Goal: Task Accomplishment & Management: Use online tool/utility

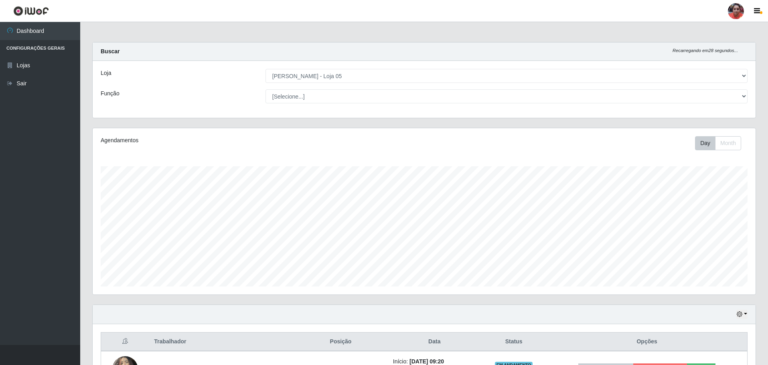
select select "252"
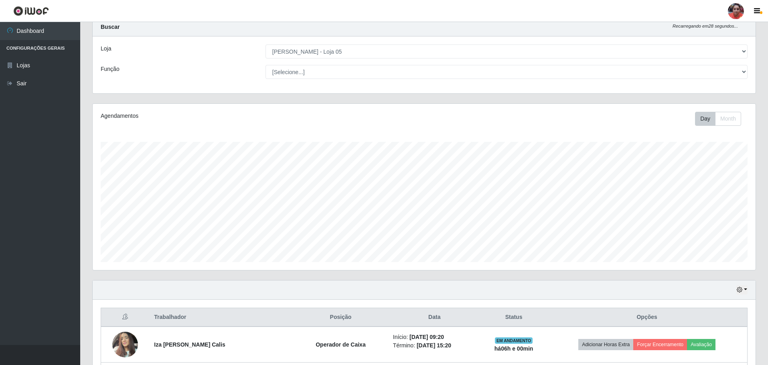
scroll to position [166, 663]
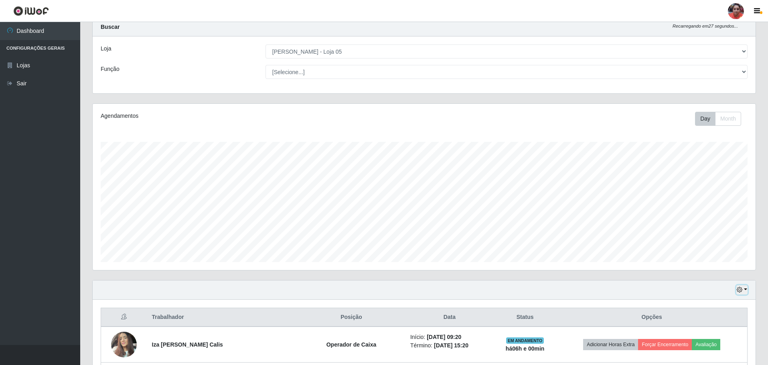
click at [745, 289] on button "button" at bounding box center [742, 290] width 11 height 9
click at [717, 249] on button "3 dias" at bounding box center [715, 243] width 63 height 17
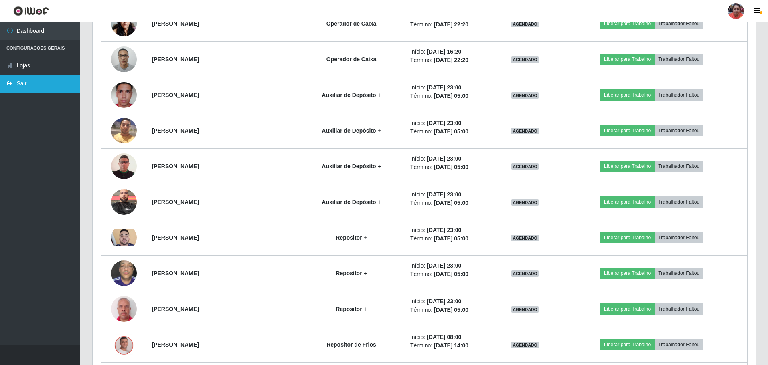
scroll to position [1621, 0]
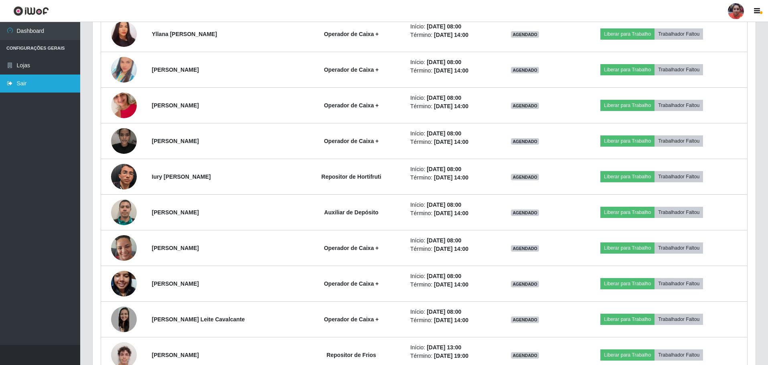
click at [15, 81] on link "Sair" at bounding box center [40, 84] width 80 height 18
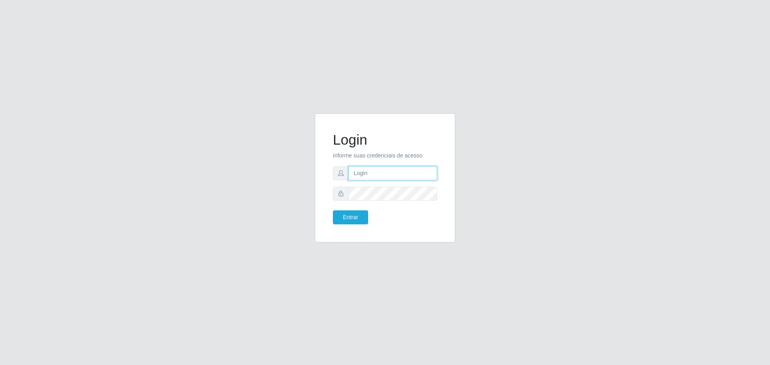
type input "[EMAIL_ADDRESS][DOMAIN_NAME]"
click at [333, 211] on button "Entrar" at bounding box center [350, 218] width 35 height 14
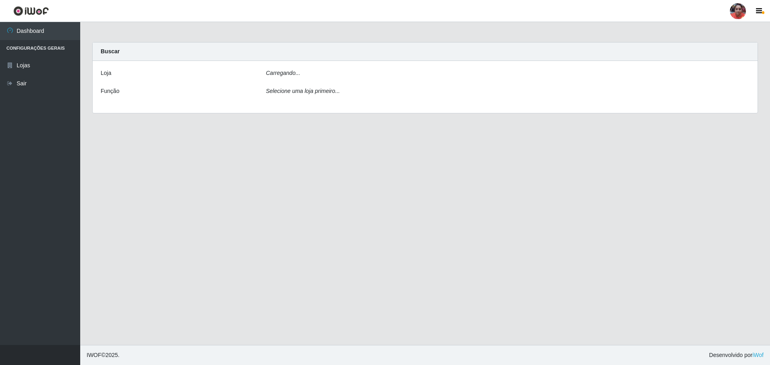
click at [355, 218] on main "Carregando... Buscar [PERSON_NAME]... Função Selecione uma loja primeiro..." at bounding box center [425, 183] width 690 height 323
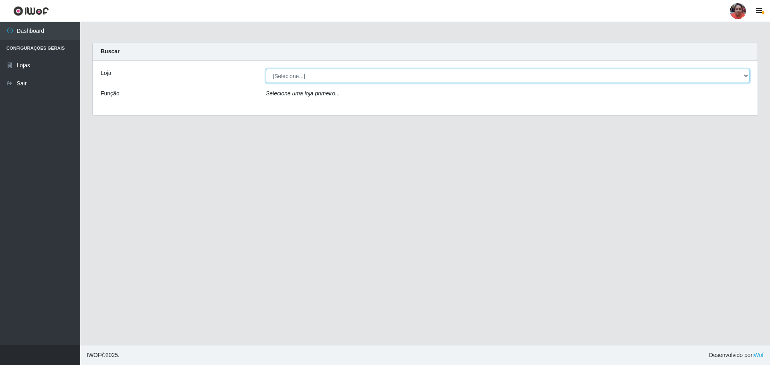
drag, startPoint x: 304, startPoint y: 73, endPoint x: 303, endPoint y: 78, distance: 5.6
click at [304, 73] on select "[Selecione...] Mar Vermelho - Loja 05" at bounding box center [508, 76] width 484 height 14
select select "252"
click at [266, 69] on select "[Selecione...] Mar Vermelho - Loja 05" at bounding box center [508, 76] width 484 height 14
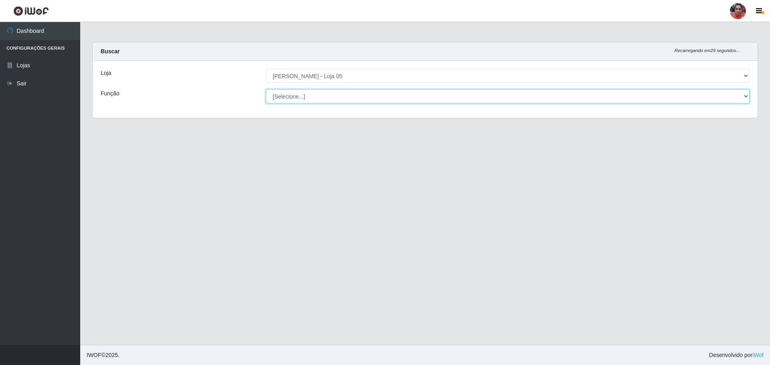
click at [311, 94] on select "[Selecione...] ASG ASG + ASG ++ Auxiliar de Depósito Auxiliar de Depósito + Aux…" at bounding box center [508, 96] width 484 height 14
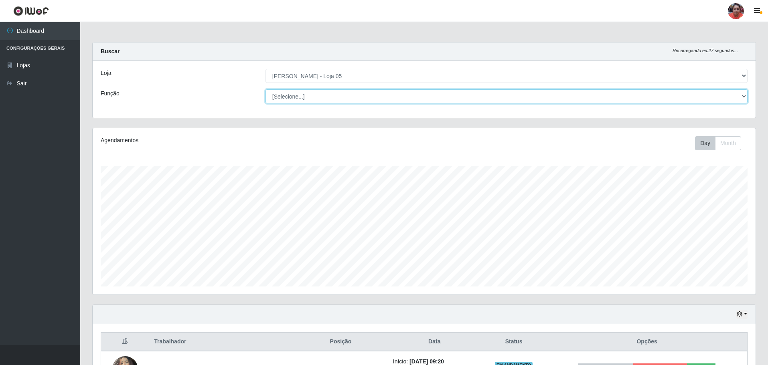
scroll to position [166, 663]
select select "22"
click at [266, 89] on select "[Selecione...] ASG ASG + ASG ++ Auxiliar de Depósito Auxiliar de Depósito + Aux…" at bounding box center [507, 96] width 482 height 14
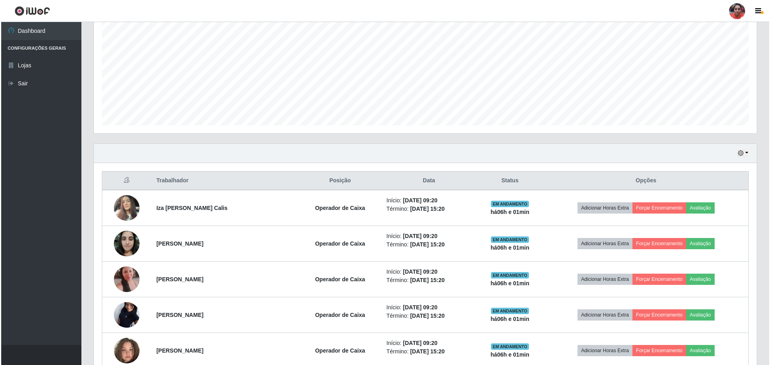
scroll to position [185, 0]
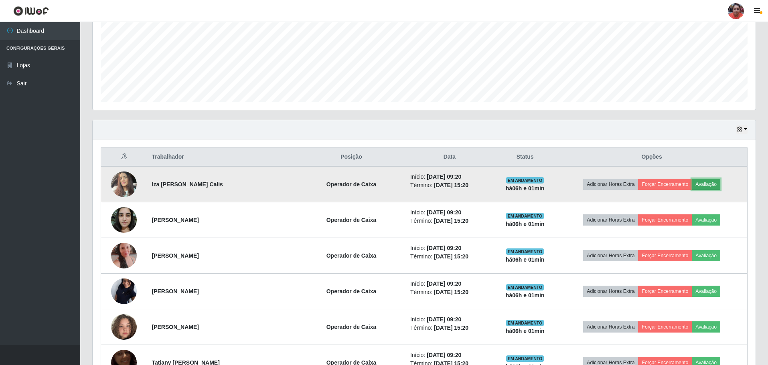
click at [718, 187] on button "Avaliação" at bounding box center [706, 184] width 28 height 11
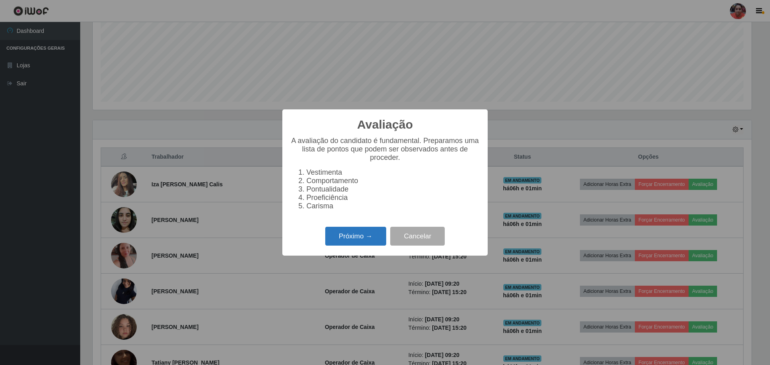
click at [361, 244] on button "Próximo →" at bounding box center [355, 236] width 61 height 19
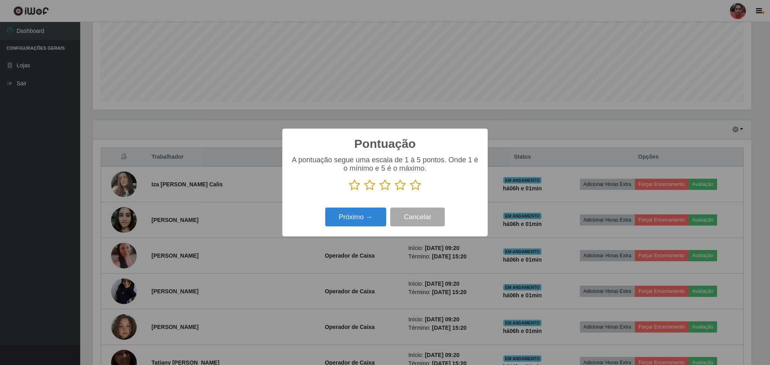
scroll to position [401032, 400539]
drag, startPoint x: 419, startPoint y: 186, endPoint x: 412, endPoint y: 205, distance: 20.6
click at [418, 187] on icon at bounding box center [415, 185] width 11 height 12
click at [410, 191] on input "radio" at bounding box center [410, 191] width 0 height 0
click at [371, 216] on button "Próximo →" at bounding box center [355, 217] width 61 height 19
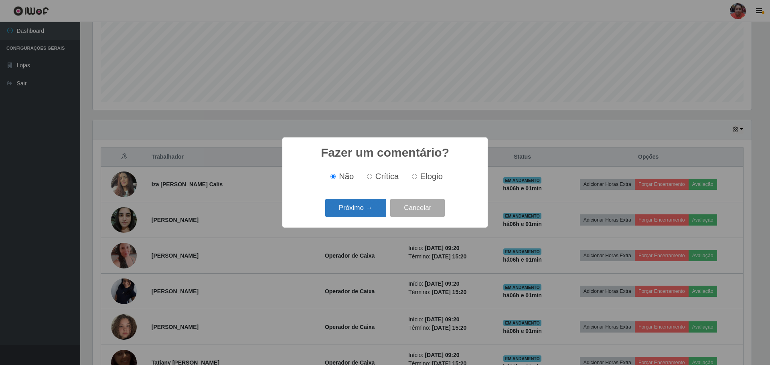
click at [379, 210] on button "Próximo →" at bounding box center [355, 208] width 61 height 19
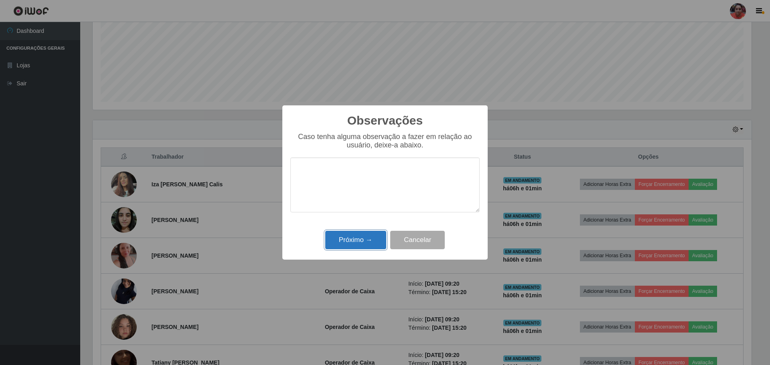
click at [369, 239] on button "Próximo →" at bounding box center [355, 240] width 61 height 19
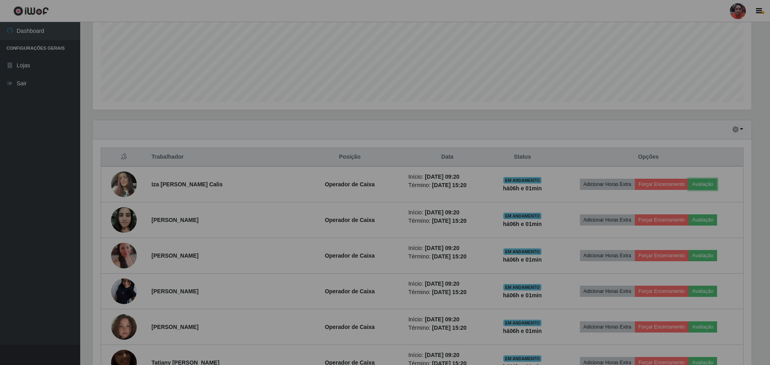
scroll to position [166, 663]
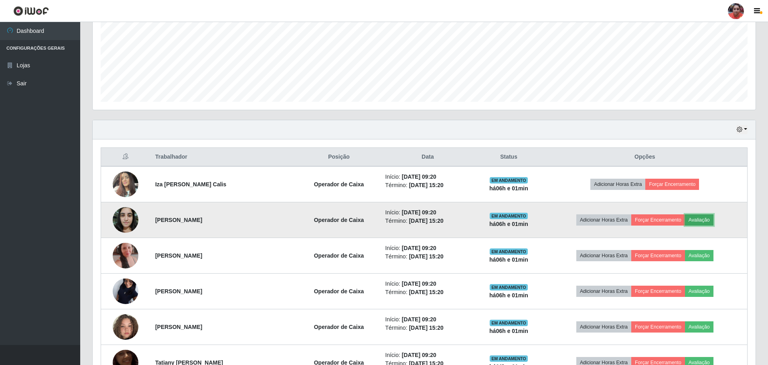
click at [708, 218] on button "Avaliação" at bounding box center [699, 220] width 28 height 11
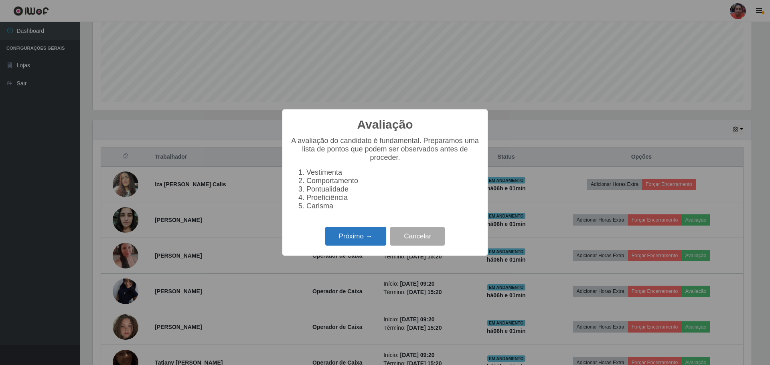
click at [341, 240] on button "Próximo →" at bounding box center [355, 236] width 61 height 19
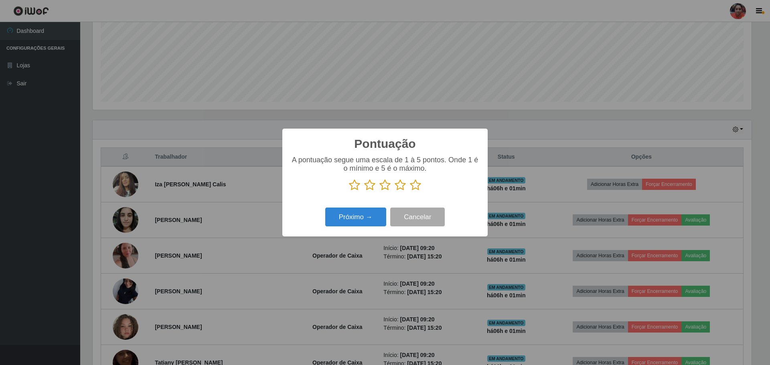
click at [415, 186] on icon at bounding box center [415, 185] width 11 height 12
click at [410, 191] on input "radio" at bounding box center [410, 191] width 0 height 0
click at [345, 221] on button "Próximo →" at bounding box center [355, 217] width 61 height 19
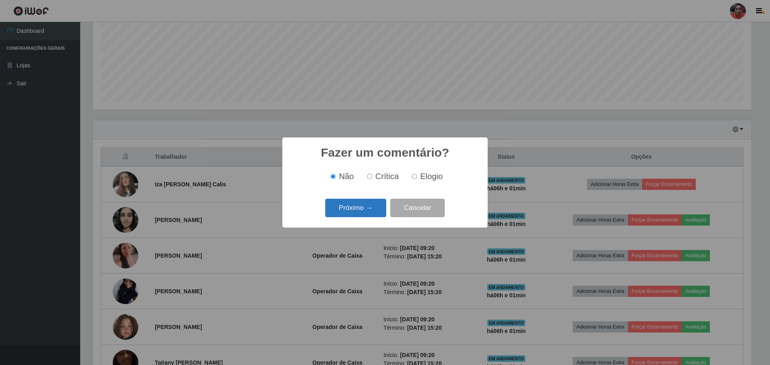
click at [365, 207] on button "Próximo →" at bounding box center [355, 208] width 61 height 19
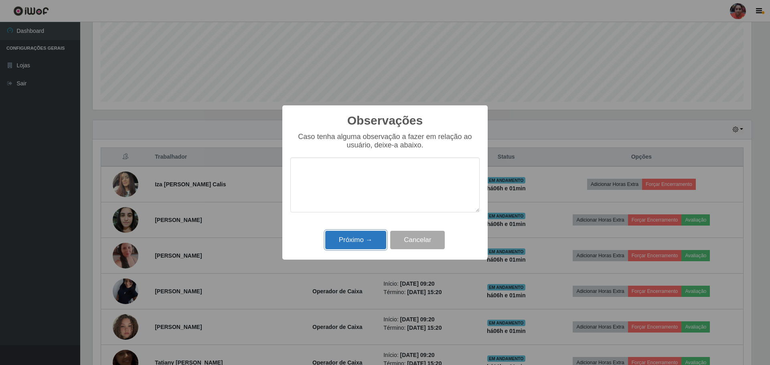
click at [347, 243] on button "Próximo →" at bounding box center [355, 240] width 61 height 19
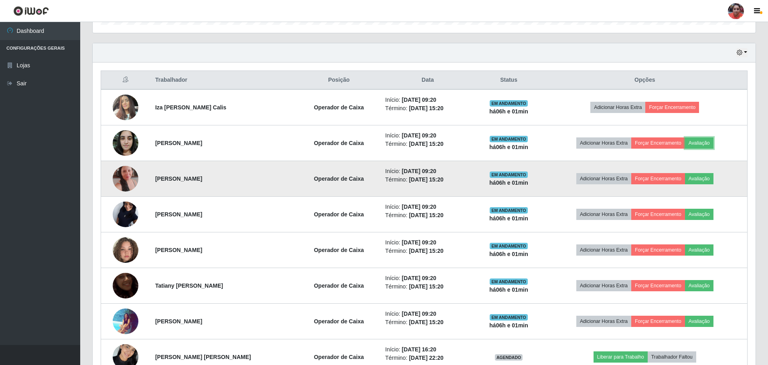
scroll to position [265, 0]
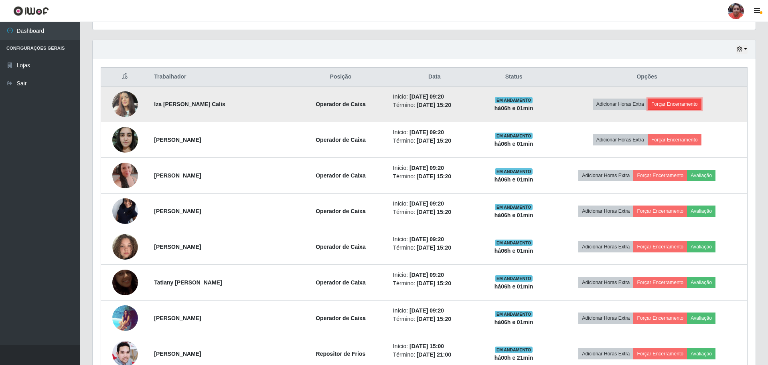
click at [680, 103] on button "Forçar Encerramento" at bounding box center [675, 104] width 54 height 11
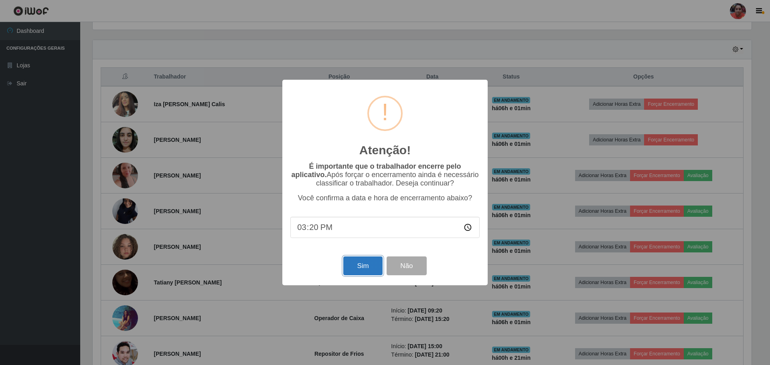
click at [359, 272] on button "Sim" at bounding box center [362, 266] width 39 height 19
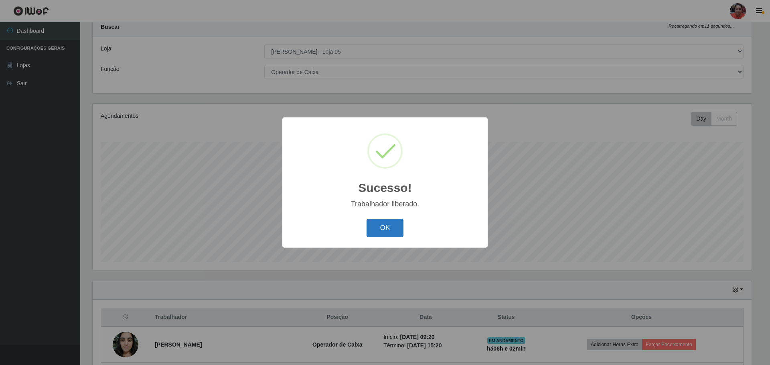
click at [382, 231] on button "OK" at bounding box center [385, 228] width 37 height 19
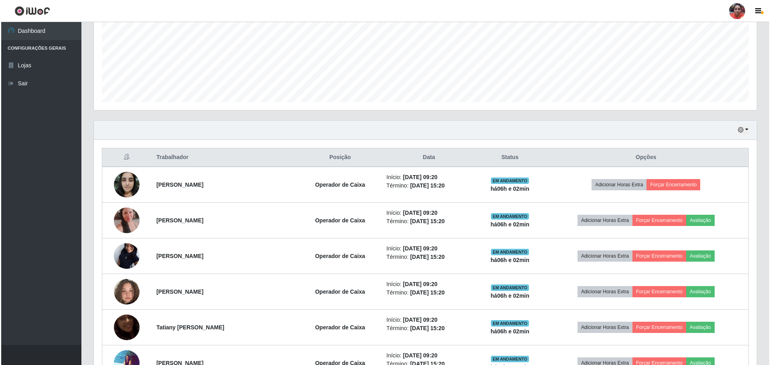
scroll to position [185, 0]
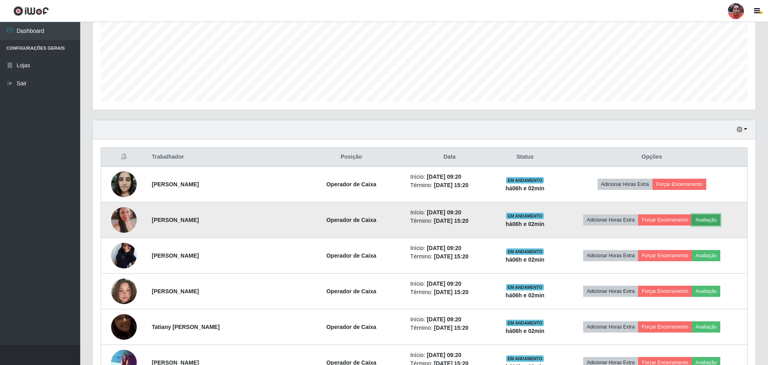
click at [711, 219] on button "Avaliação" at bounding box center [706, 220] width 28 height 11
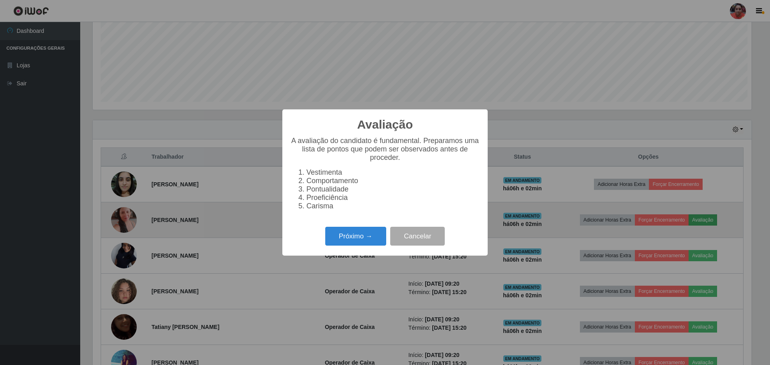
scroll to position [166, 659]
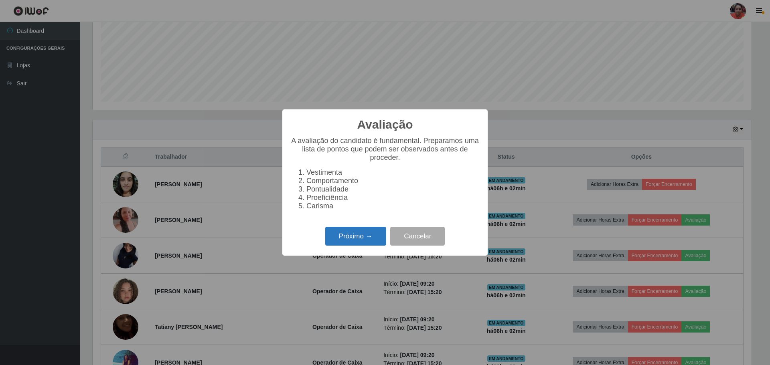
click at [364, 244] on button "Próximo →" at bounding box center [355, 236] width 61 height 19
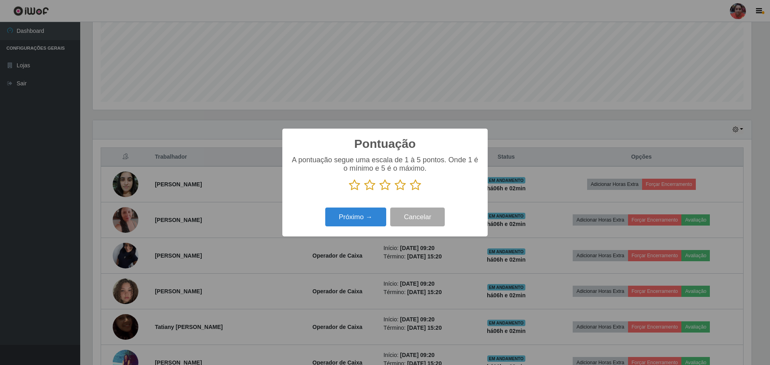
click at [416, 186] on icon at bounding box center [415, 185] width 11 height 12
click at [410, 191] on input "radio" at bounding box center [410, 191] width 0 height 0
click at [361, 215] on button "Próximo →" at bounding box center [355, 217] width 61 height 19
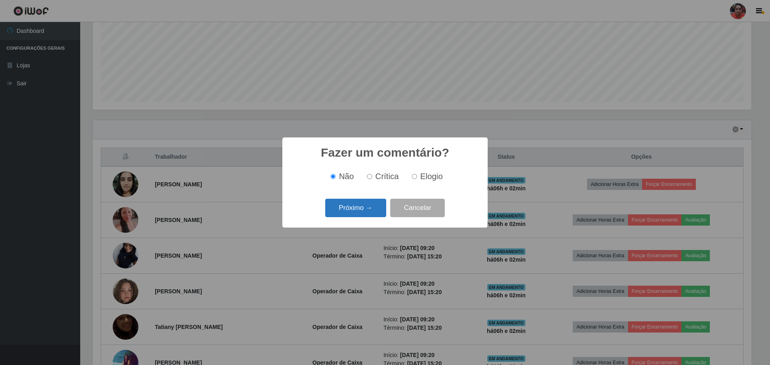
click at [363, 215] on button "Próximo →" at bounding box center [355, 208] width 61 height 19
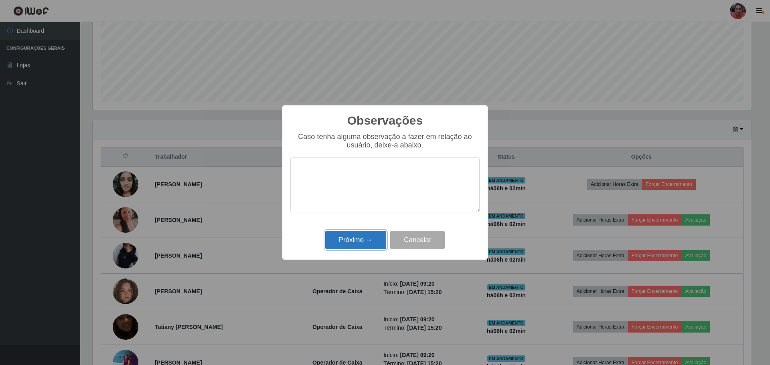
click at [358, 239] on button "Próximo →" at bounding box center [355, 240] width 61 height 19
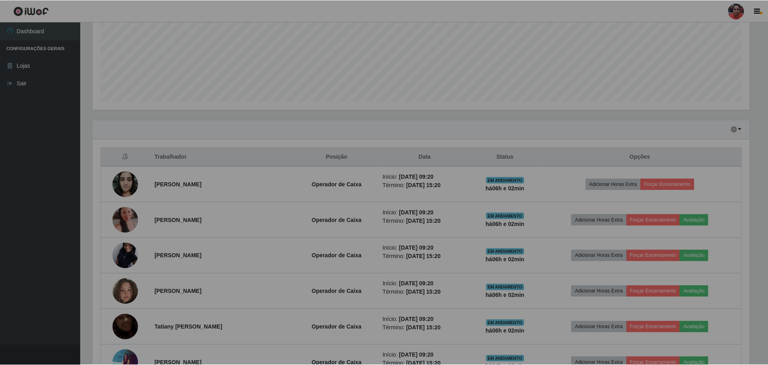
scroll to position [166, 663]
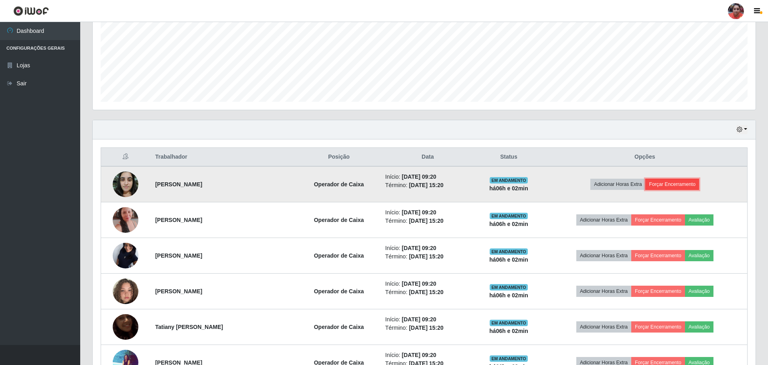
click at [673, 187] on button "Forçar Encerramento" at bounding box center [673, 184] width 54 height 11
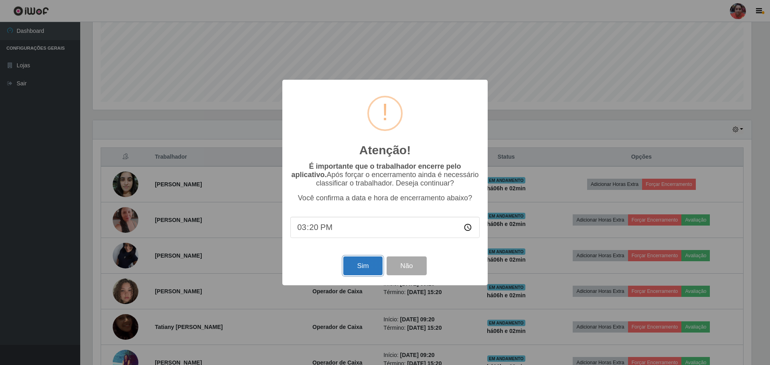
click at [362, 266] on button "Sim" at bounding box center [362, 266] width 39 height 19
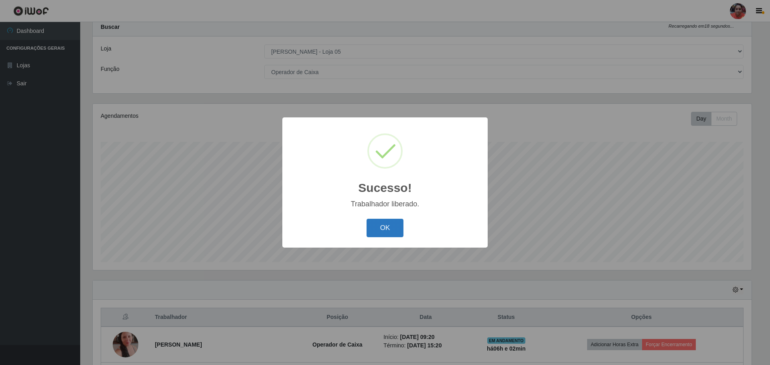
click at [381, 226] on button "OK" at bounding box center [385, 228] width 37 height 19
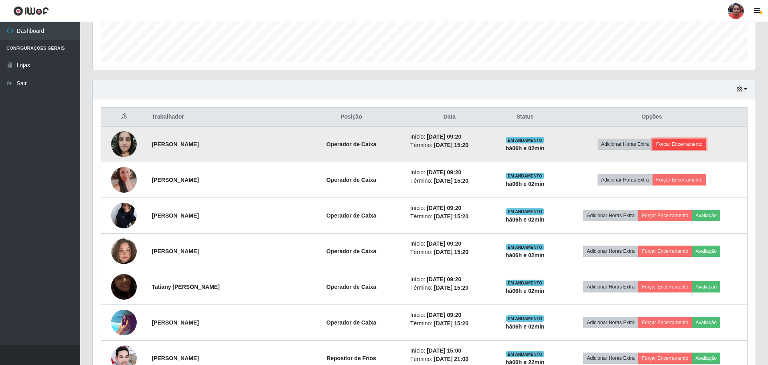
click at [684, 140] on button "Forçar Encerramento" at bounding box center [680, 144] width 54 height 11
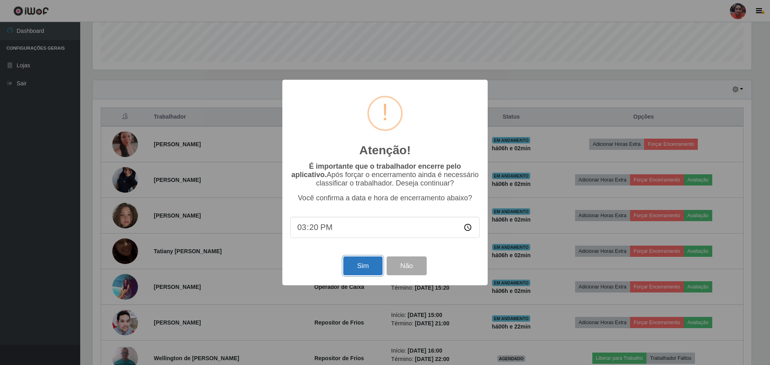
click at [362, 265] on button "Sim" at bounding box center [362, 266] width 39 height 19
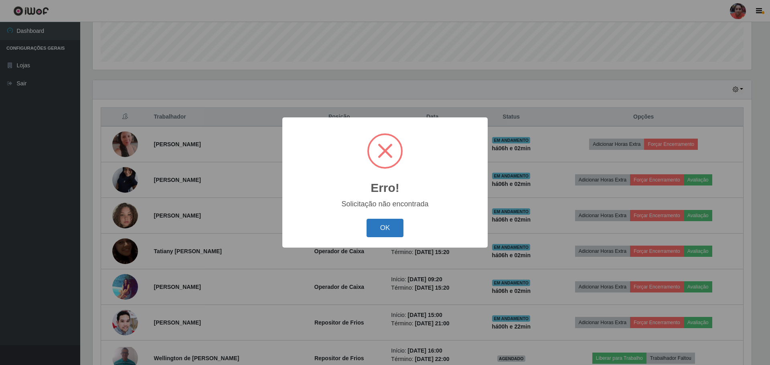
click at [394, 229] on button "OK" at bounding box center [385, 228] width 37 height 19
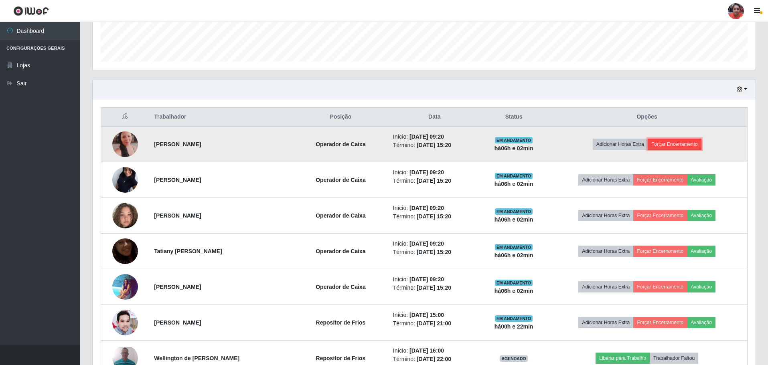
click at [692, 143] on button "Forçar Encerramento" at bounding box center [675, 144] width 54 height 11
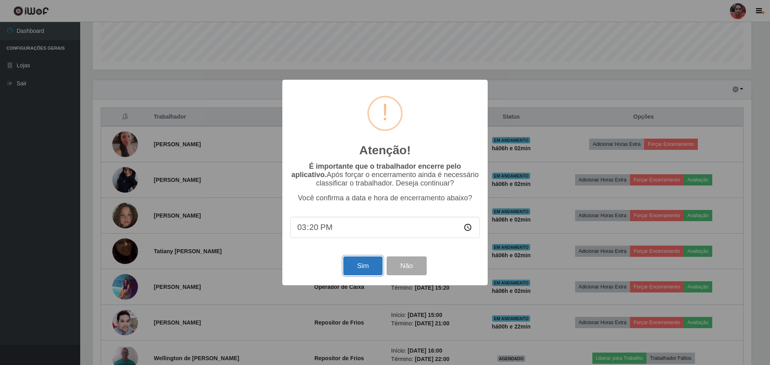
click at [374, 264] on button "Sim" at bounding box center [362, 266] width 39 height 19
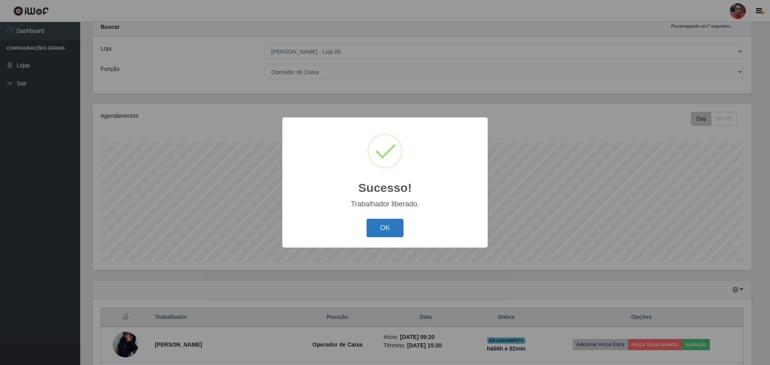
click at [379, 228] on button "OK" at bounding box center [385, 228] width 37 height 19
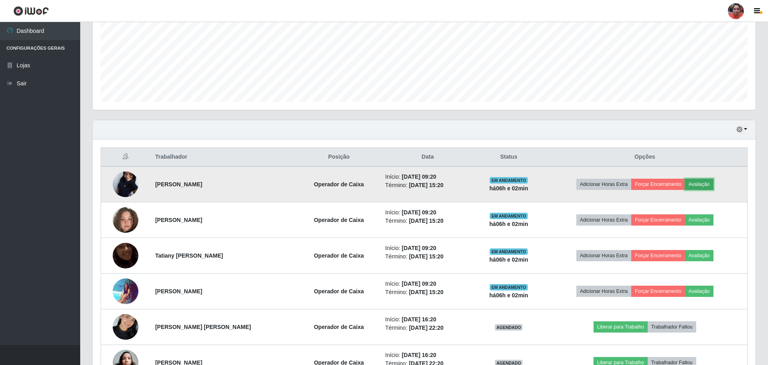
click at [703, 185] on button "Avaliação" at bounding box center [699, 184] width 28 height 11
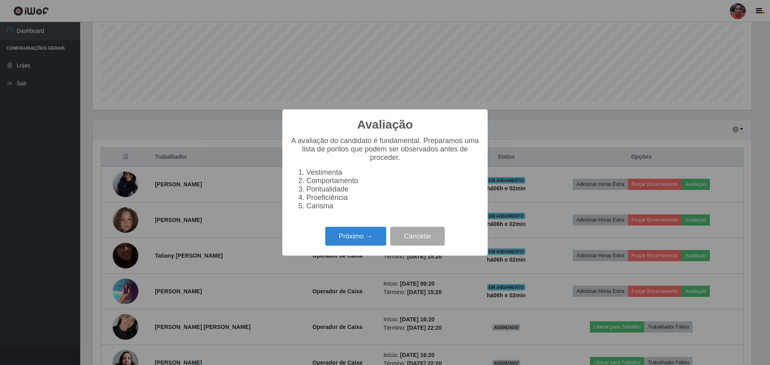
click at [503, 109] on div "Avaliação × A avaliação do candidato é fundamental. Preparamos uma lista de pon…" at bounding box center [385, 182] width 770 height 365
click at [255, 101] on div "Avaliação × A avaliação do candidato é fundamental. Preparamos uma lista de pon…" at bounding box center [385, 182] width 770 height 365
click at [244, 111] on div "Avaliação × A avaliação do candidato é fundamental. Preparamos uma lista de pon…" at bounding box center [385, 182] width 770 height 365
click at [421, 243] on button "Cancelar" at bounding box center [417, 236] width 55 height 19
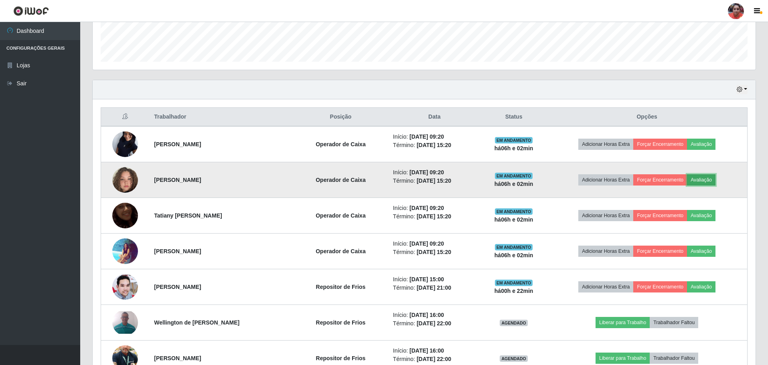
click at [709, 181] on button "Avaliação" at bounding box center [701, 180] width 28 height 11
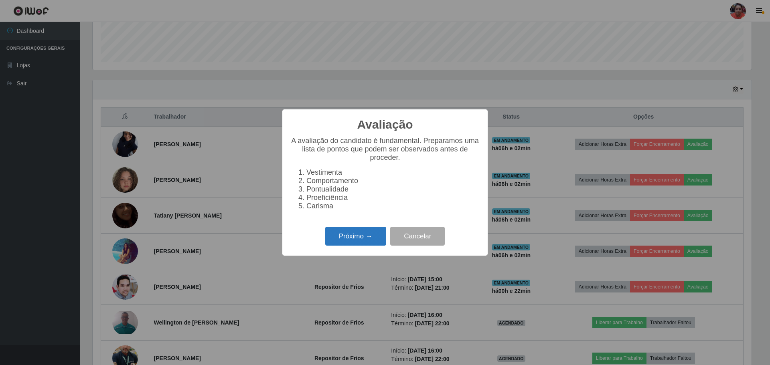
click at [354, 238] on button "Próximo →" at bounding box center [355, 236] width 61 height 19
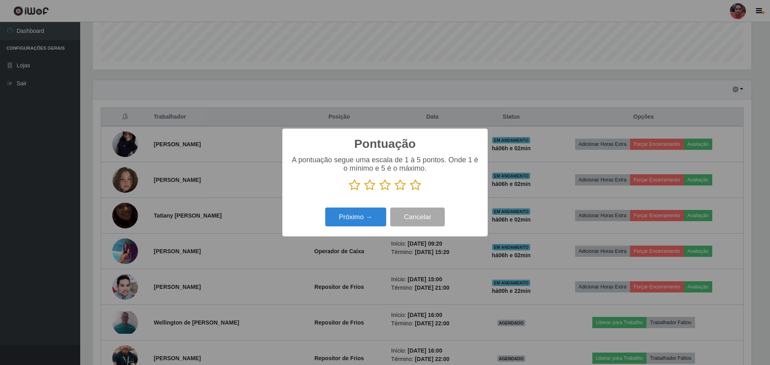
drag, startPoint x: 418, startPoint y: 184, endPoint x: 414, endPoint y: 187, distance: 5.2
click at [418, 184] on icon at bounding box center [415, 185] width 11 height 12
click at [410, 191] on input "radio" at bounding box center [410, 191] width 0 height 0
click at [351, 217] on button "Próximo →" at bounding box center [355, 217] width 61 height 19
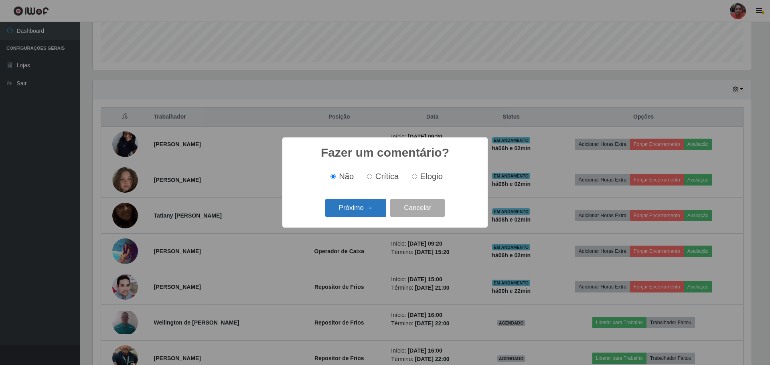
click at [371, 206] on button "Próximo →" at bounding box center [355, 208] width 61 height 19
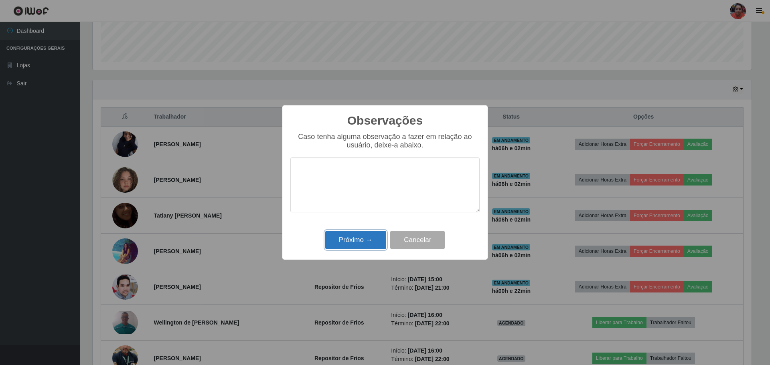
click at [359, 246] on button "Próximo →" at bounding box center [355, 240] width 61 height 19
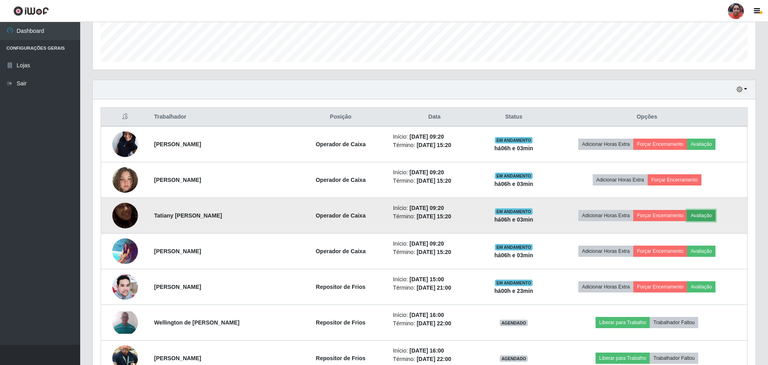
click at [708, 212] on button "Avaliação" at bounding box center [701, 215] width 28 height 11
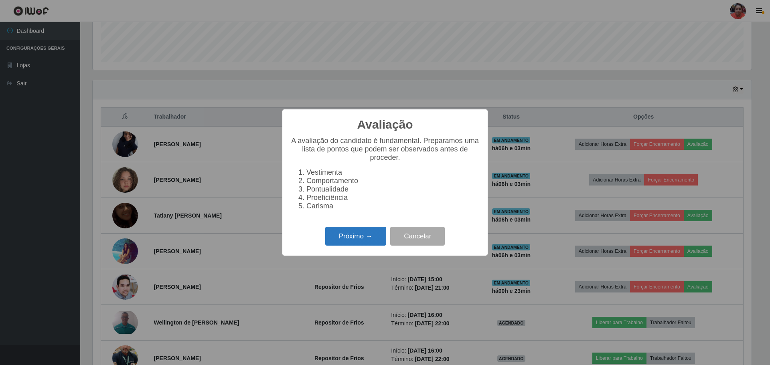
click at [369, 246] on button "Próximo →" at bounding box center [355, 236] width 61 height 19
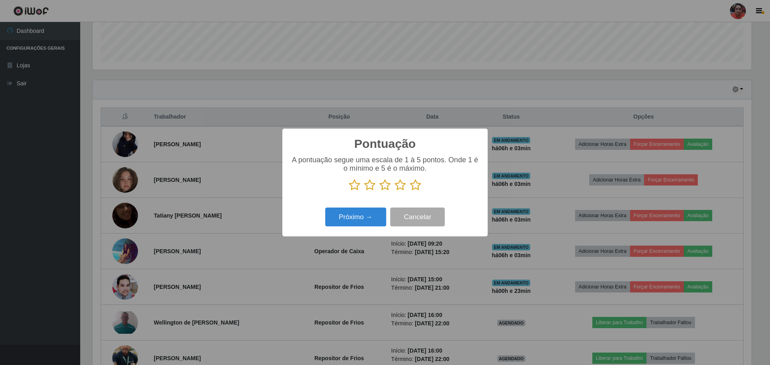
click at [416, 183] on icon at bounding box center [415, 185] width 11 height 12
click at [410, 191] on input "radio" at bounding box center [410, 191] width 0 height 0
click at [343, 216] on button "Próximo →" at bounding box center [355, 217] width 61 height 19
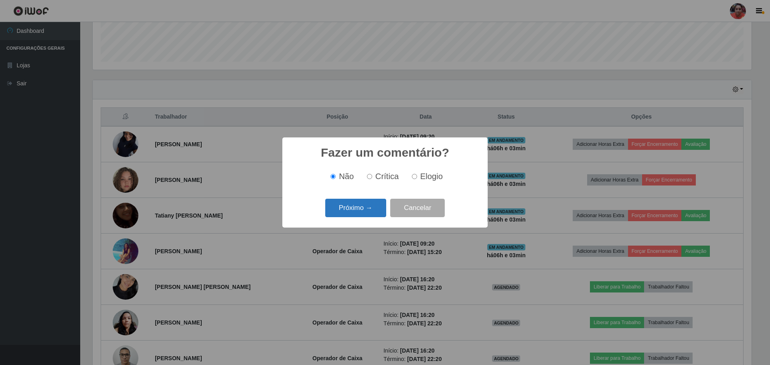
click at [357, 212] on button "Próximo →" at bounding box center [355, 208] width 61 height 19
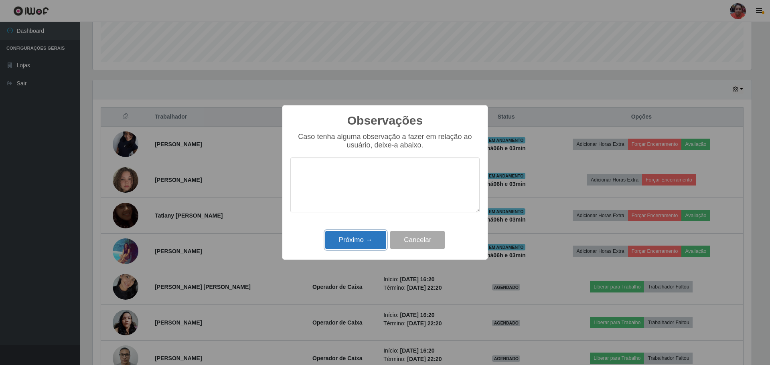
click at [356, 242] on button "Próximo →" at bounding box center [355, 240] width 61 height 19
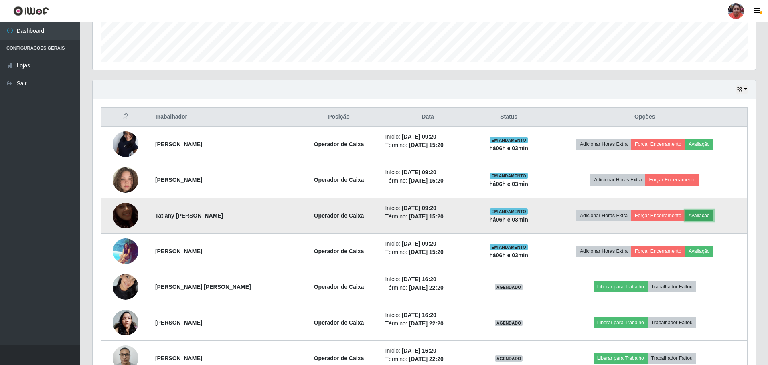
click at [702, 215] on button "Avaliação" at bounding box center [699, 215] width 28 height 11
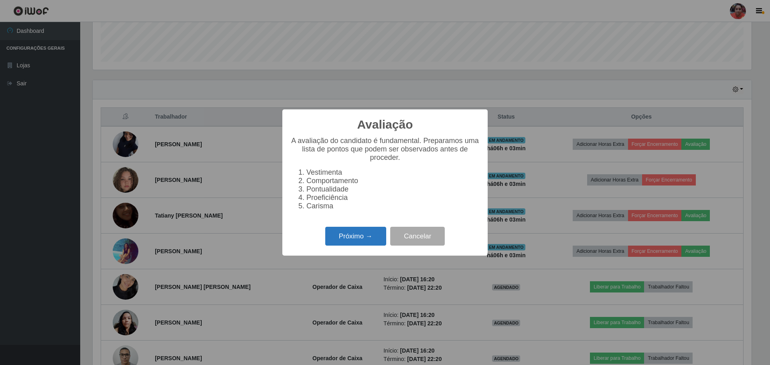
click at [349, 236] on button "Próximo →" at bounding box center [355, 236] width 61 height 19
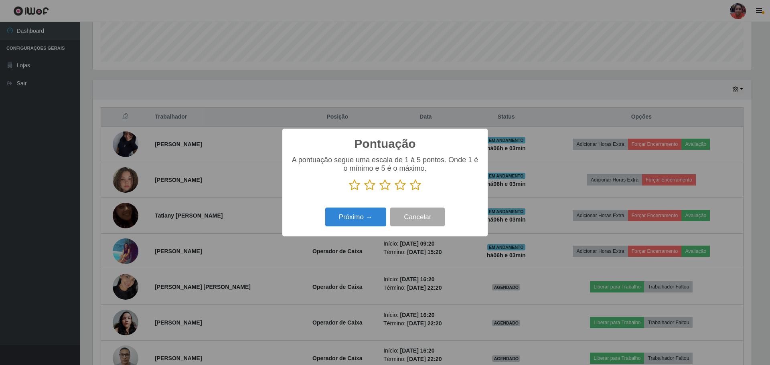
click at [415, 185] on icon at bounding box center [415, 185] width 11 height 12
click at [410, 191] on input "radio" at bounding box center [410, 191] width 0 height 0
click at [368, 213] on button "Próximo →" at bounding box center [355, 217] width 61 height 19
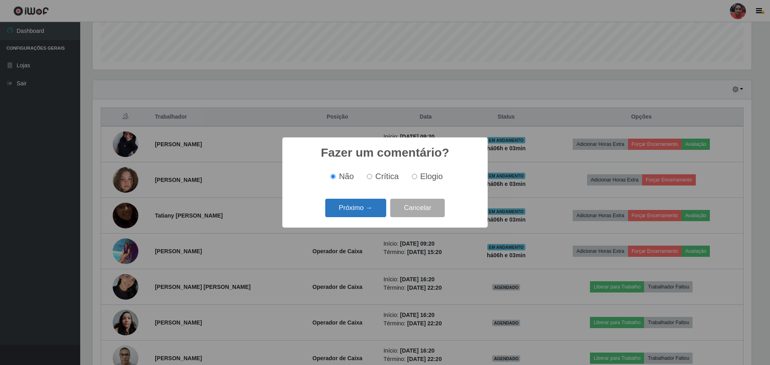
click at [363, 205] on button "Próximo →" at bounding box center [355, 208] width 61 height 19
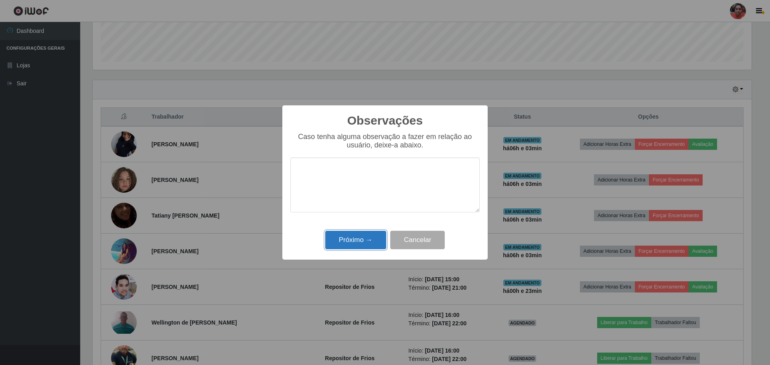
click at [361, 241] on button "Próximo →" at bounding box center [355, 240] width 61 height 19
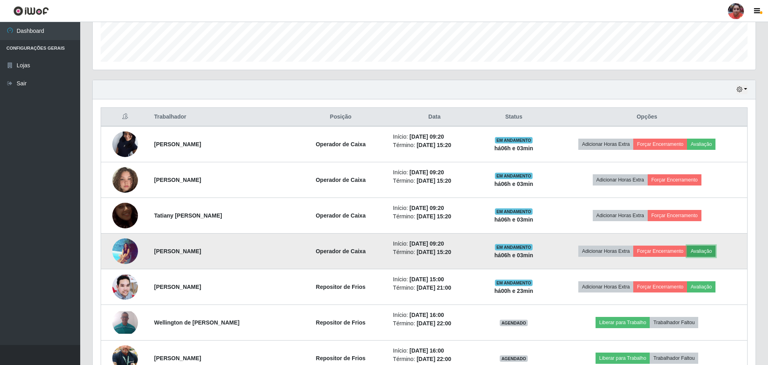
click at [712, 251] on button "Avaliação" at bounding box center [701, 251] width 28 height 11
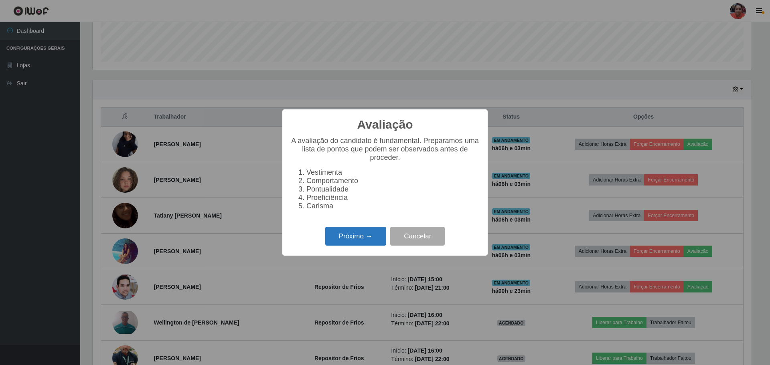
click at [357, 244] on button "Próximo →" at bounding box center [355, 236] width 61 height 19
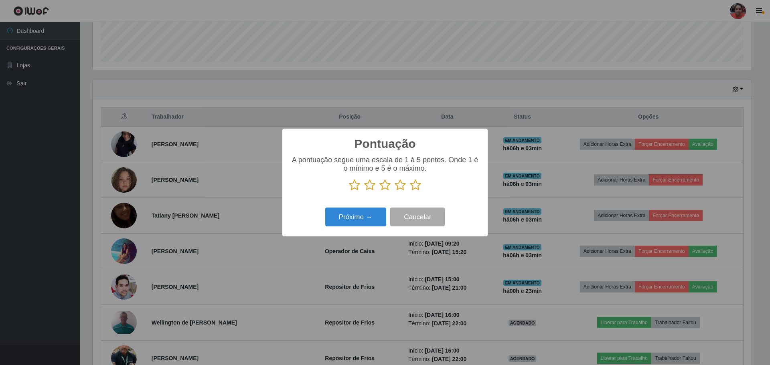
click at [415, 185] on icon at bounding box center [415, 185] width 11 height 12
click at [410, 191] on input "radio" at bounding box center [410, 191] width 0 height 0
click at [364, 215] on button "Próximo →" at bounding box center [355, 217] width 61 height 19
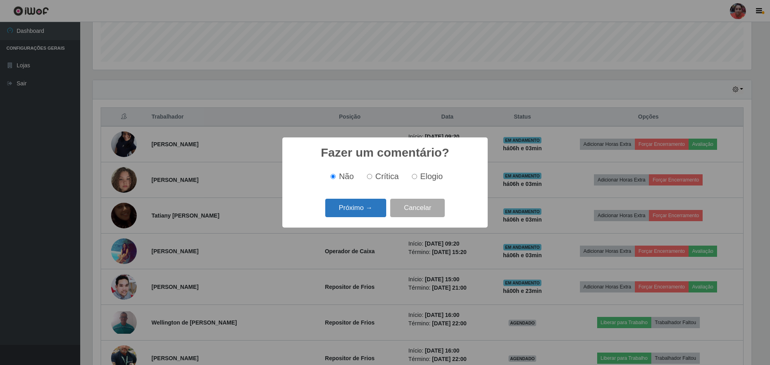
click at [364, 212] on button "Próximo →" at bounding box center [355, 208] width 61 height 19
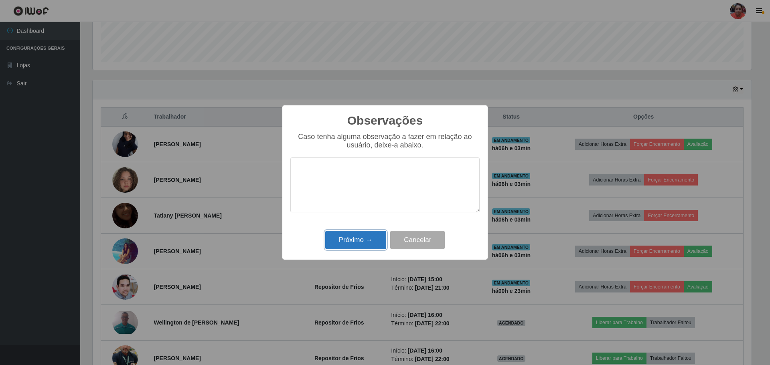
click at [356, 241] on button "Próximo →" at bounding box center [355, 240] width 61 height 19
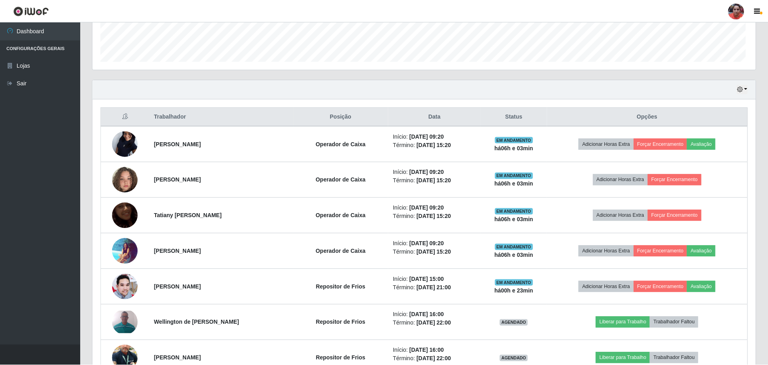
scroll to position [166, 663]
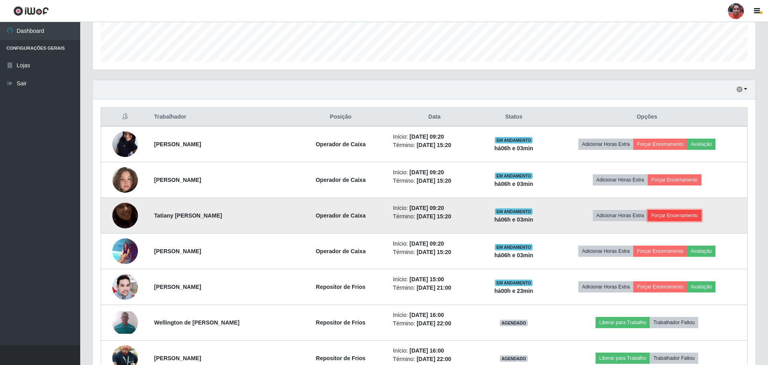
click at [678, 215] on button "Forçar Encerramento" at bounding box center [675, 215] width 54 height 11
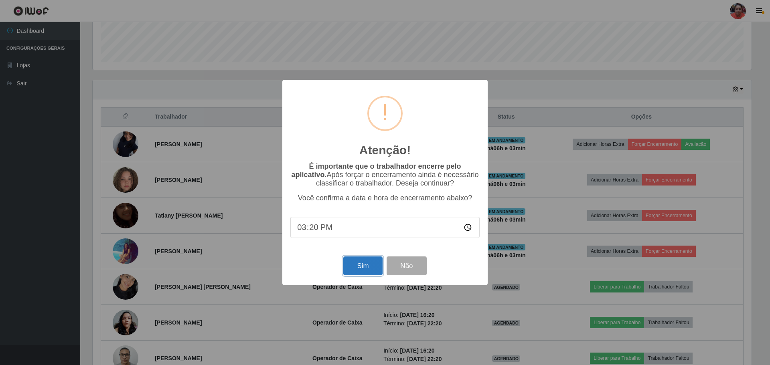
click at [370, 273] on button "Sim" at bounding box center [362, 266] width 39 height 19
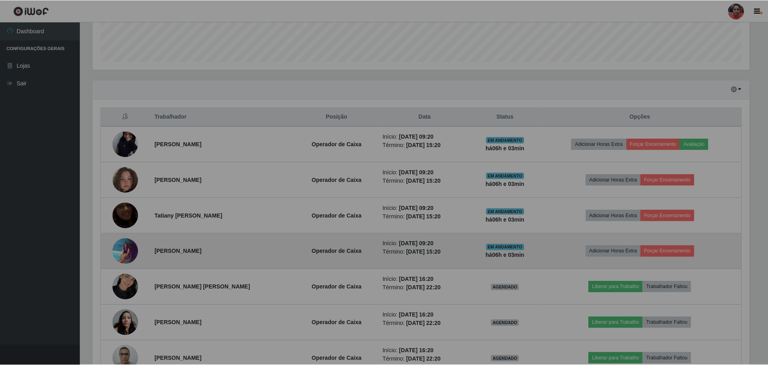
scroll to position [401032, 400535]
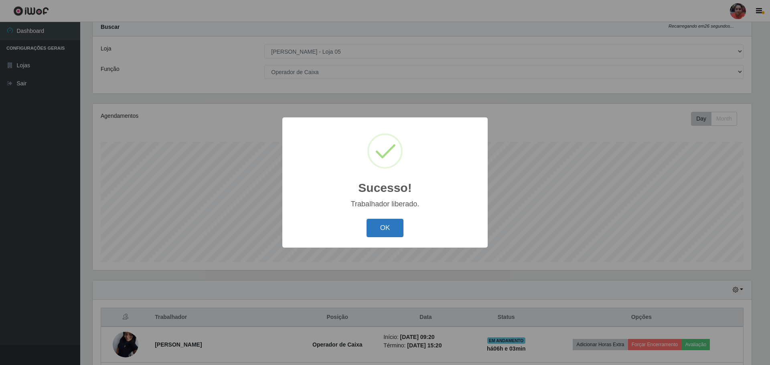
click at [392, 227] on button "OK" at bounding box center [385, 228] width 37 height 19
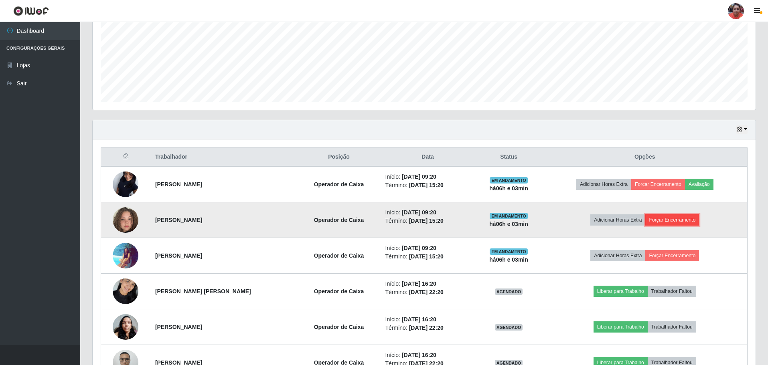
click at [695, 222] on button "Forçar Encerramento" at bounding box center [673, 220] width 54 height 11
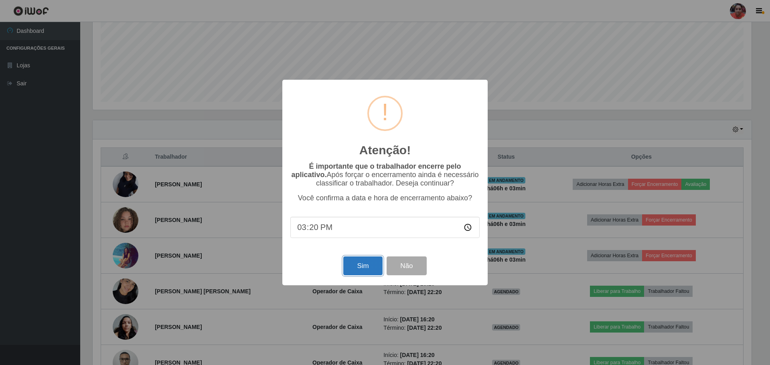
click at [348, 268] on button "Sim" at bounding box center [362, 266] width 39 height 19
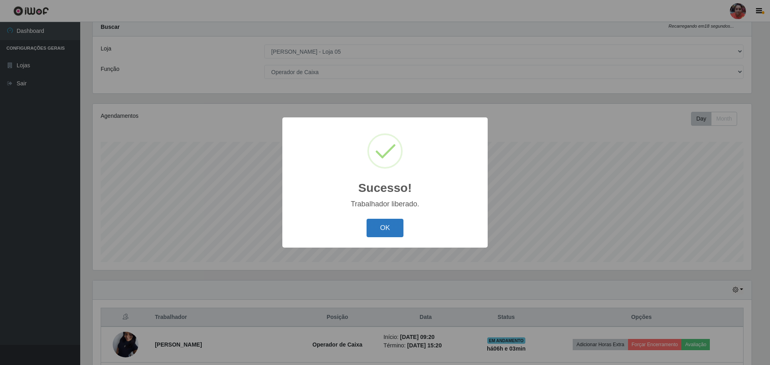
click at [397, 227] on button "OK" at bounding box center [385, 228] width 37 height 19
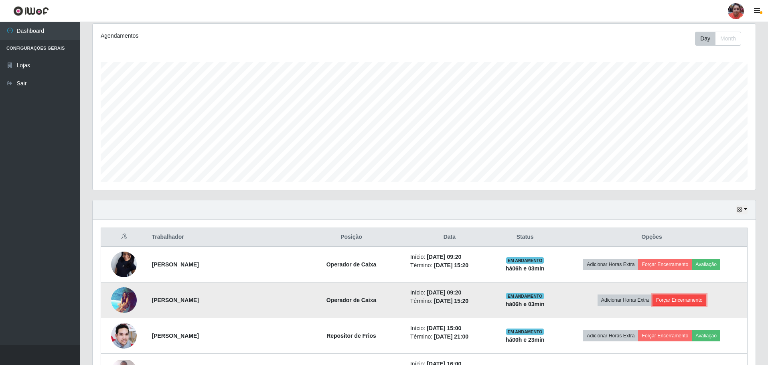
click at [694, 297] on button "Forçar Encerramento" at bounding box center [680, 300] width 54 height 11
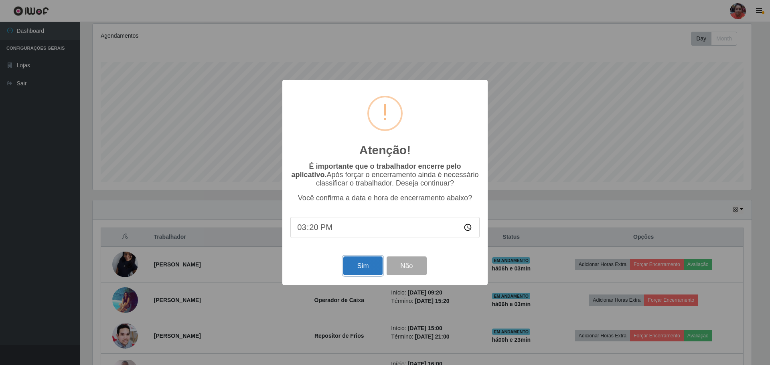
click at [356, 266] on button "Sim" at bounding box center [362, 266] width 39 height 19
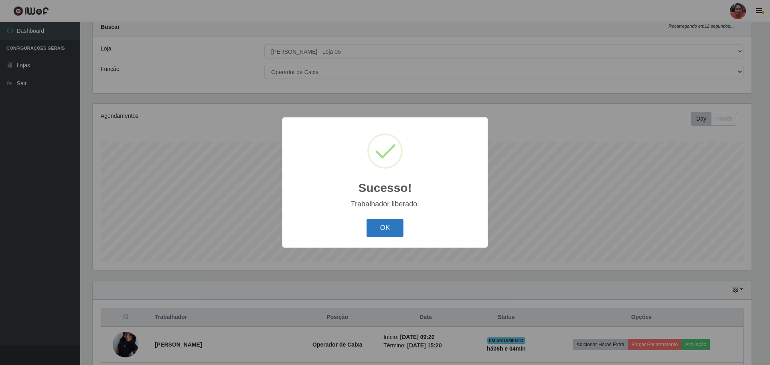
click at [380, 235] on button "OK" at bounding box center [385, 228] width 37 height 19
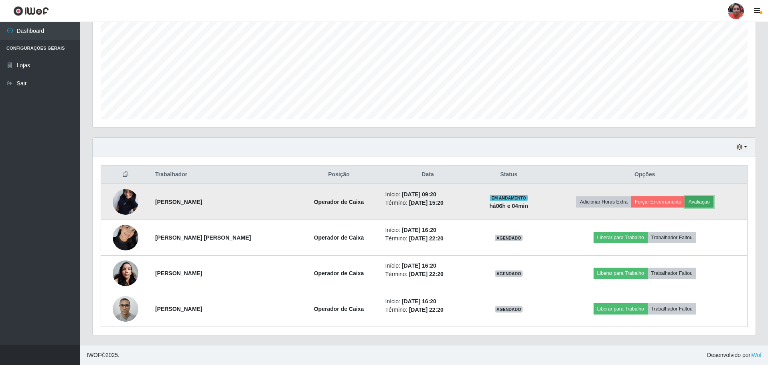
click at [690, 200] on button "Avaliação" at bounding box center [699, 202] width 28 height 11
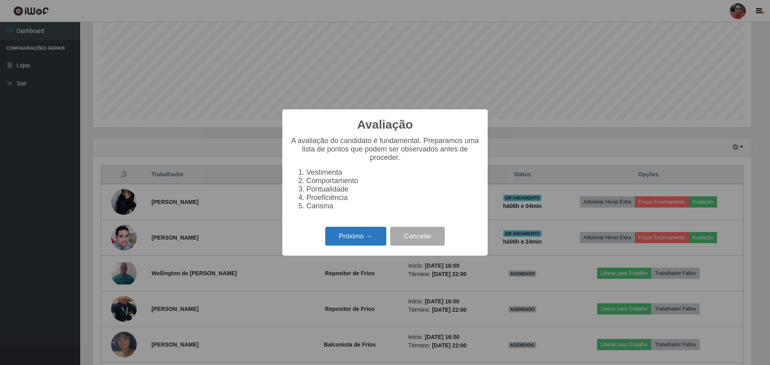
click at [361, 232] on button "Próximo →" at bounding box center [355, 236] width 61 height 19
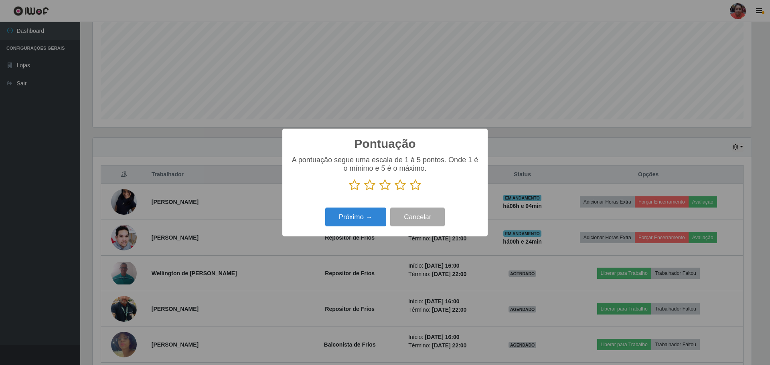
click at [414, 187] on icon at bounding box center [415, 185] width 11 height 12
click at [410, 191] on input "radio" at bounding box center [410, 191] width 0 height 0
click at [367, 218] on button "Próximo →" at bounding box center [355, 217] width 61 height 19
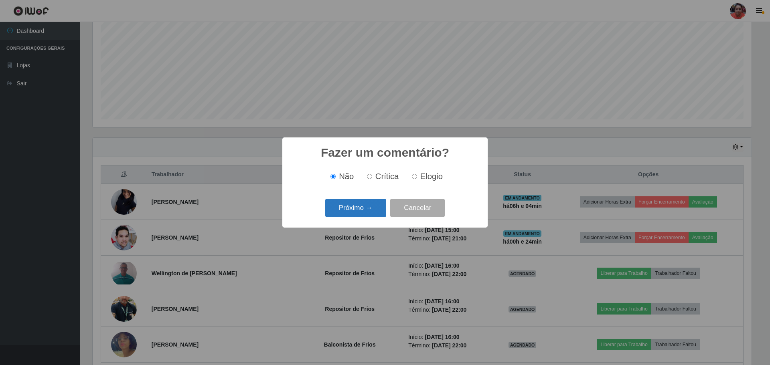
click at [377, 215] on button "Próximo →" at bounding box center [355, 208] width 61 height 19
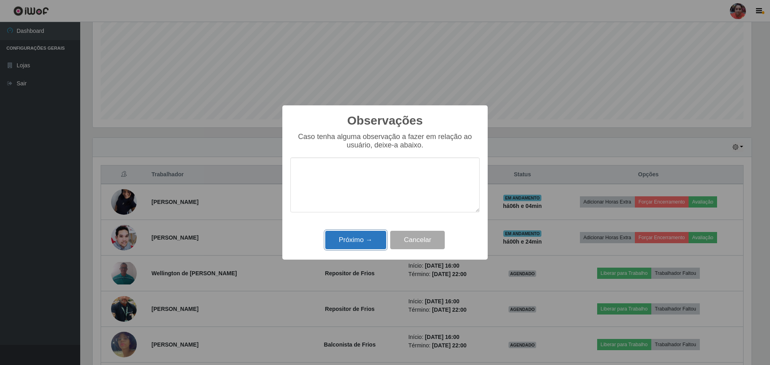
click at [370, 244] on button "Próximo →" at bounding box center [355, 240] width 61 height 19
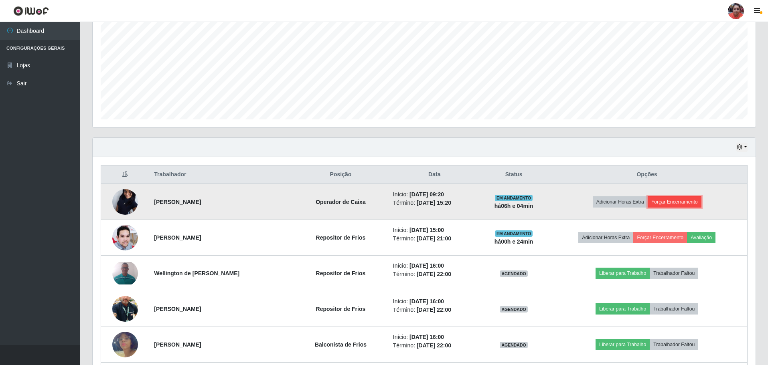
click at [684, 201] on button "Forçar Encerramento" at bounding box center [675, 202] width 54 height 11
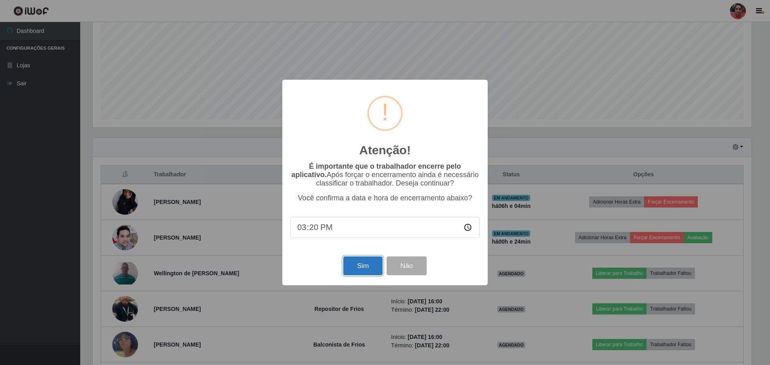
click at [364, 263] on button "Sim" at bounding box center [362, 266] width 39 height 19
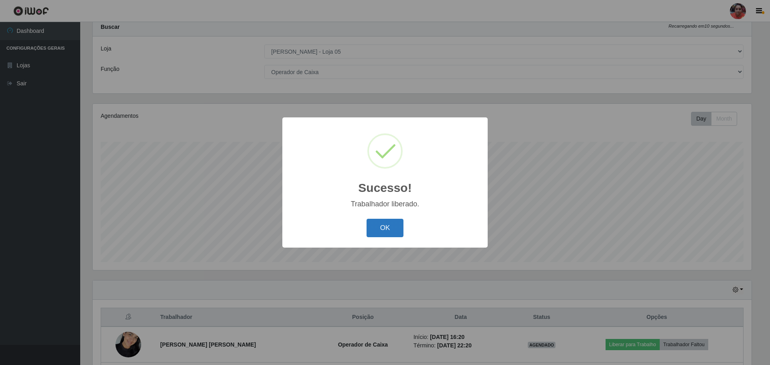
click at [381, 223] on button "OK" at bounding box center [385, 228] width 37 height 19
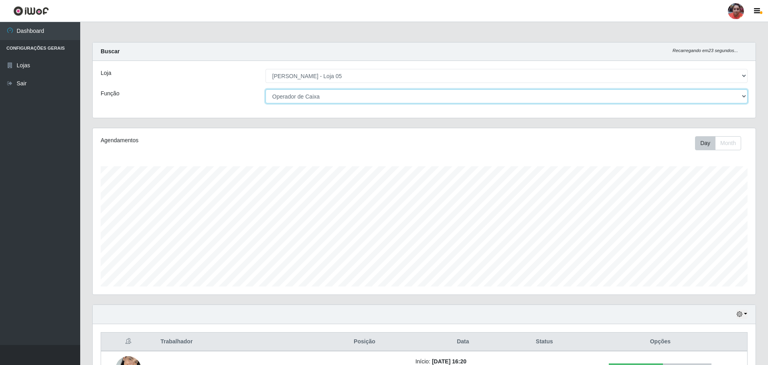
click at [378, 94] on select "[Selecione...] ASG ASG + ASG ++ Auxiliar de Depósito Auxiliar de Depósito + Aux…" at bounding box center [507, 96] width 482 height 14
click at [266, 89] on select "[Selecione...] ASG ASG + ASG ++ Auxiliar de Depósito Auxiliar de Depósito + Aux…" at bounding box center [507, 96] width 482 height 14
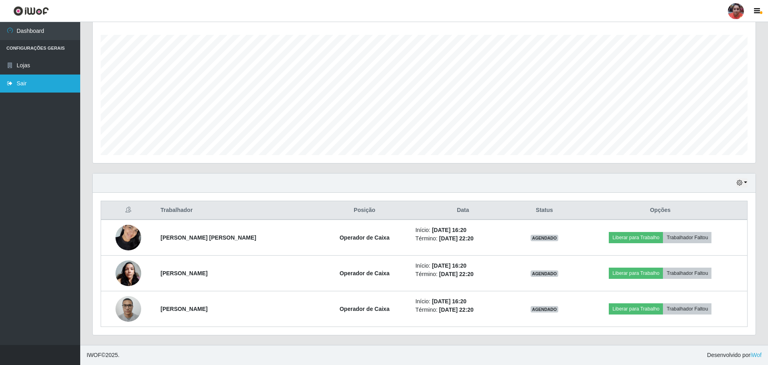
click at [26, 87] on link "Sair" at bounding box center [40, 84] width 80 height 18
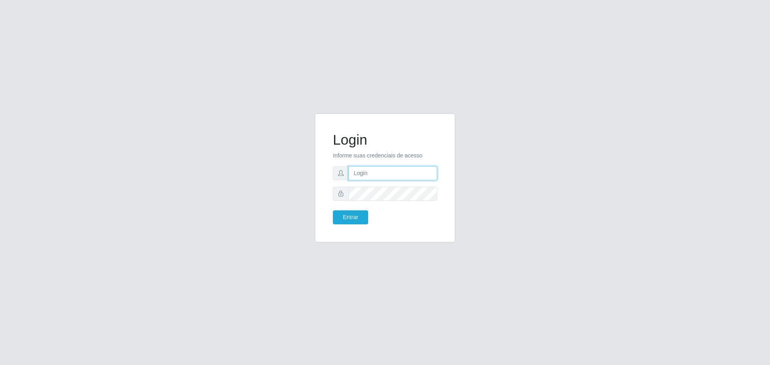
type input "[EMAIL_ADDRESS][DOMAIN_NAME]"
